Goal: Transaction & Acquisition: Purchase product/service

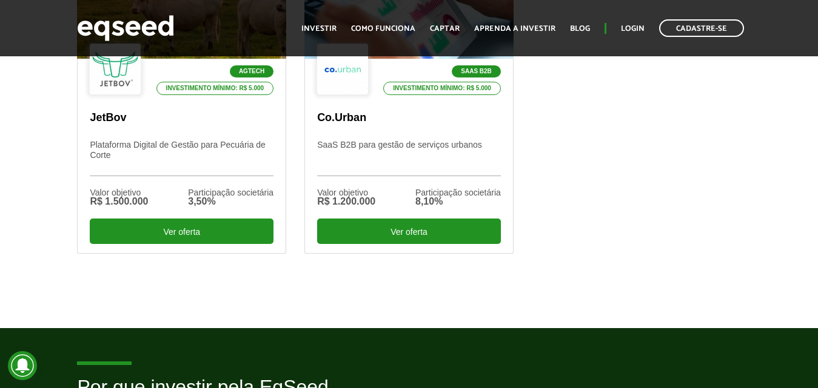
scroll to position [364, 0]
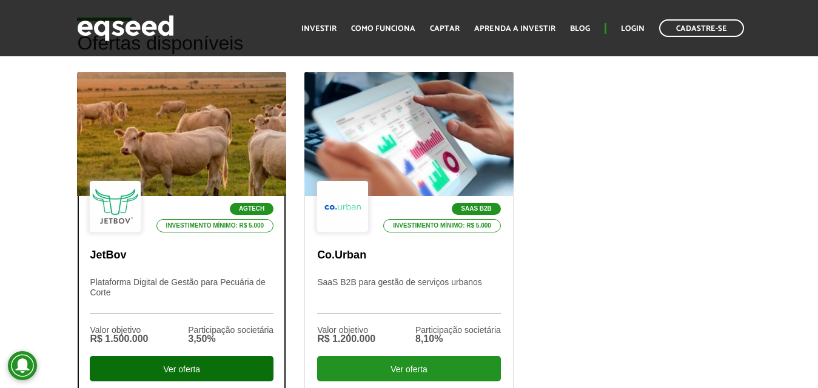
click at [198, 364] on div "Ver oferta" at bounding box center [182, 368] width 184 height 25
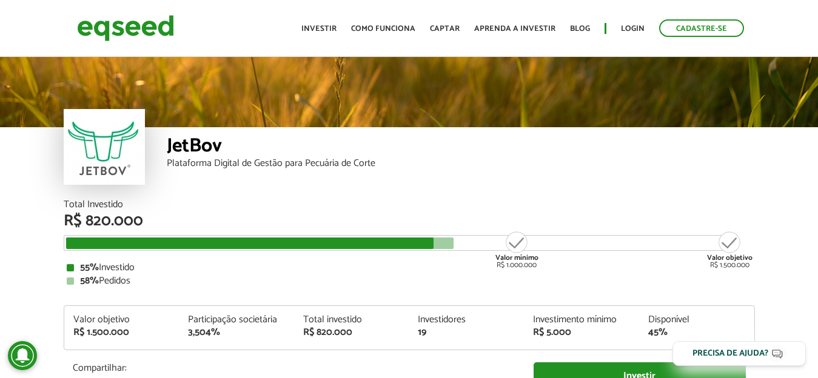
scroll to position [1426, 0]
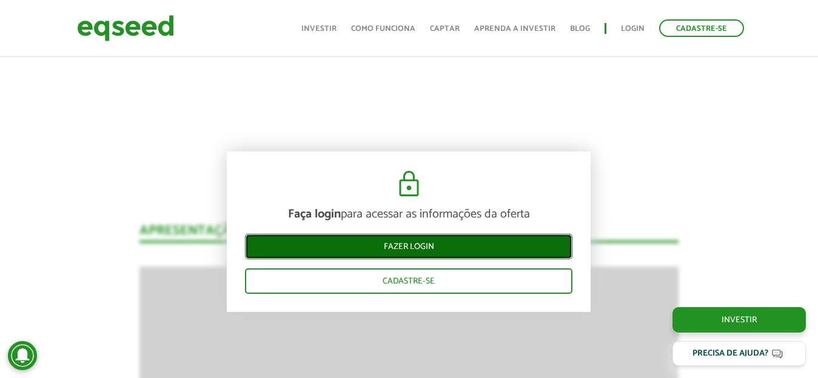
click at [433, 244] on link "Fazer login" at bounding box center [408, 246] width 327 height 25
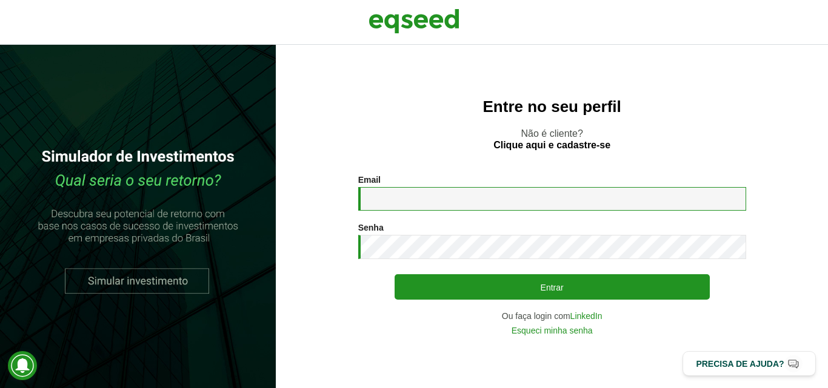
click at [468, 197] on input "Email *" at bounding box center [552, 199] width 388 height 24
type input "**********"
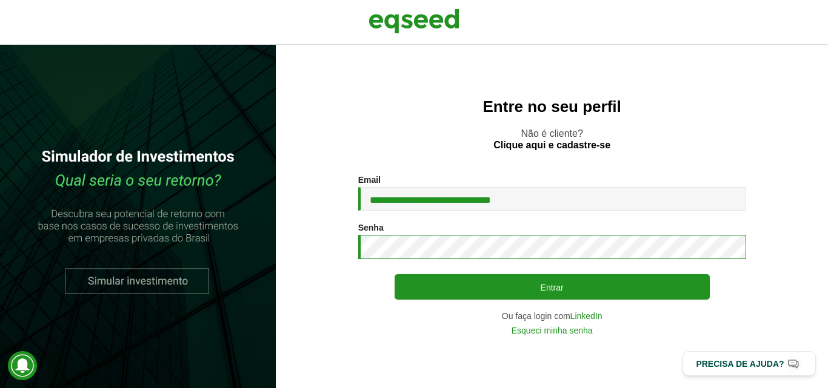
click at [395, 275] on button "Entrar" at bounding box center [552, 287] width 315 height 25
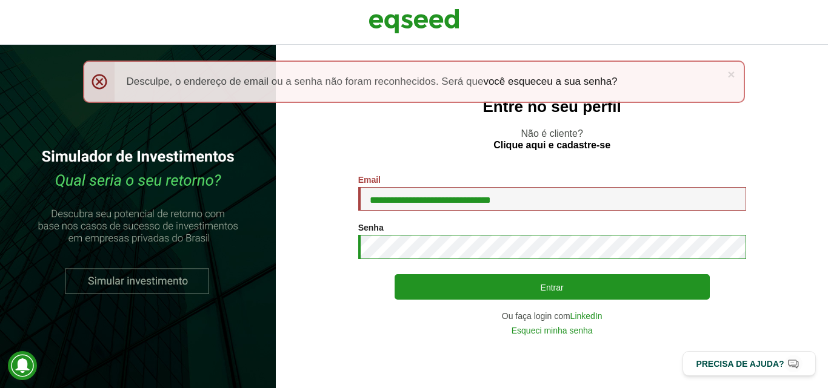
click at [395, 275] on button "Entrar" at bounding box center [552, 287] width 315 height 25
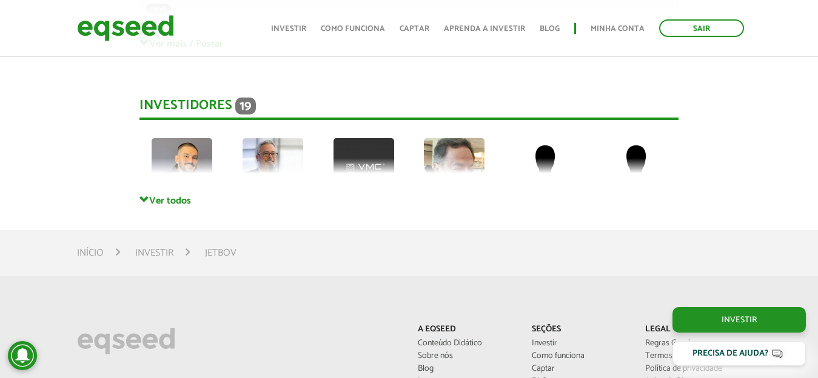
scroll to position [3354, 0]
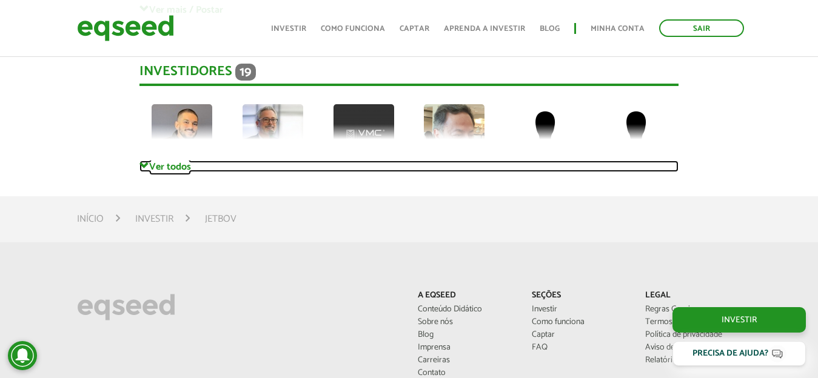
click at [168, 161] on link "Ver todos" at bounding box center [408, 167] width 539 height 12
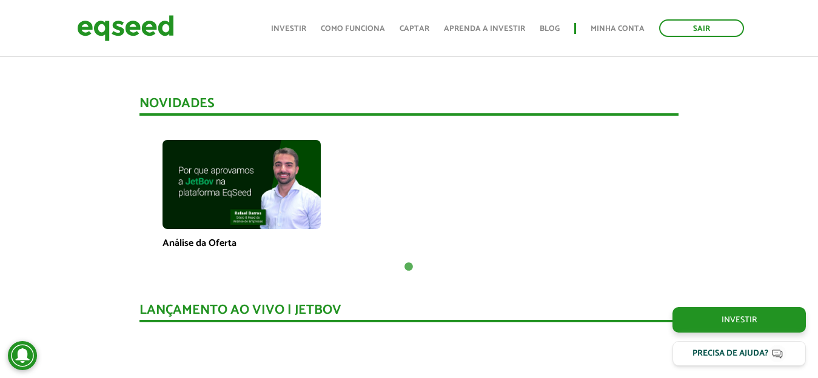
scroll to position [606, 0]
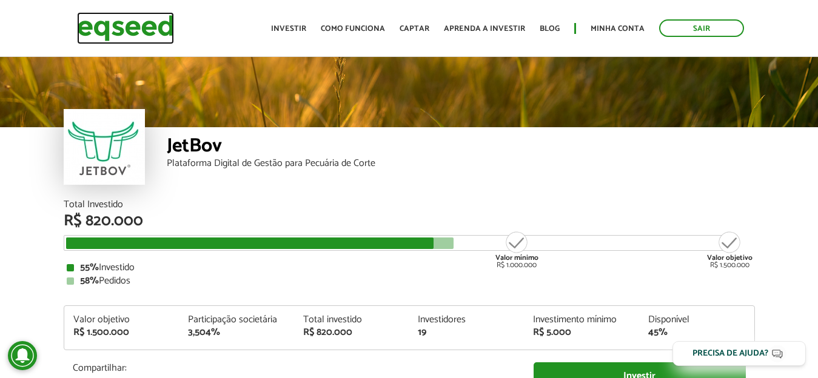
click at [102, 17] on img at bounding box center [125, 28] width 97 height 32
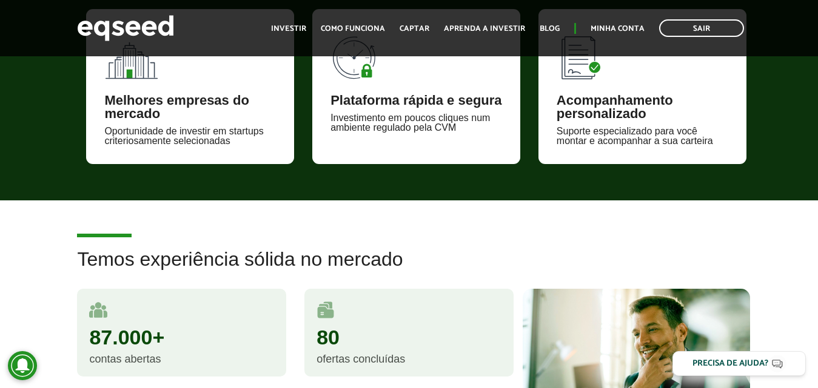
scroll to position [1091, 0]
